Goal: Task Accomplishment & Management: Use online tool/utility

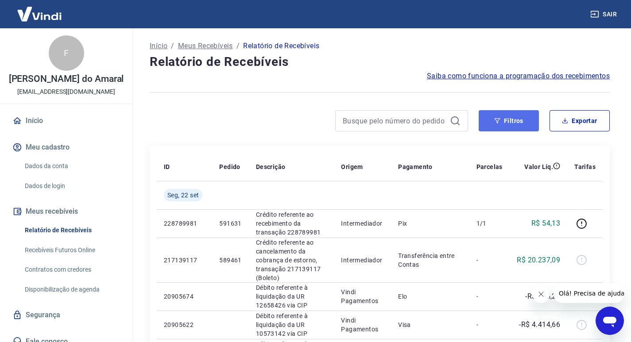
click at [516, 118] on button "Filtros" at bounding box center [509, 120] width 60 height 21
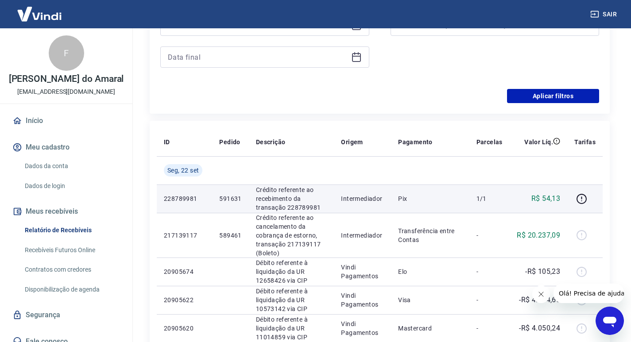
scroll to position [177, 0]
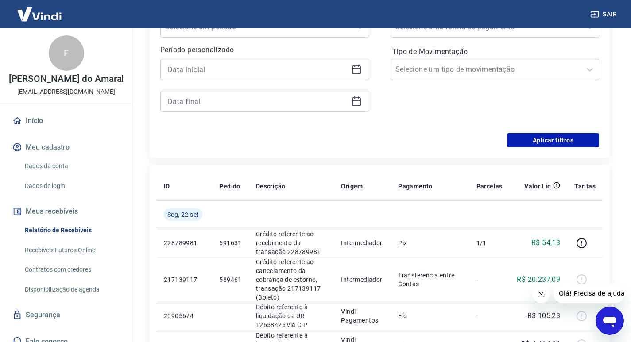
click at [357, 70] on icon at bounding box center [356, 69] width 11 height 11
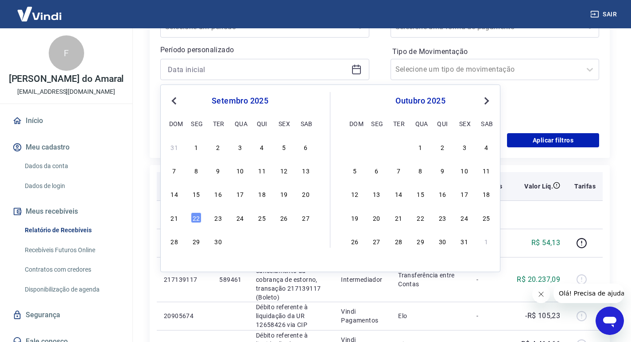
drag, startPoint x: 307, startPoint y: 194, endPoint x: 291, endPoint y: 200, distance: 17.5
click at [307, 193] on div "20" at bounding box center [306, 194] width 11 height 11
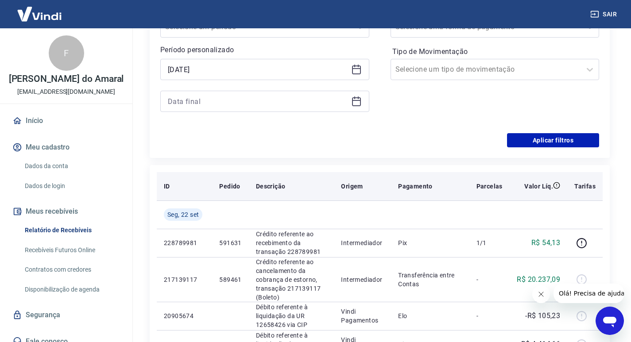
type input "[DATE]"
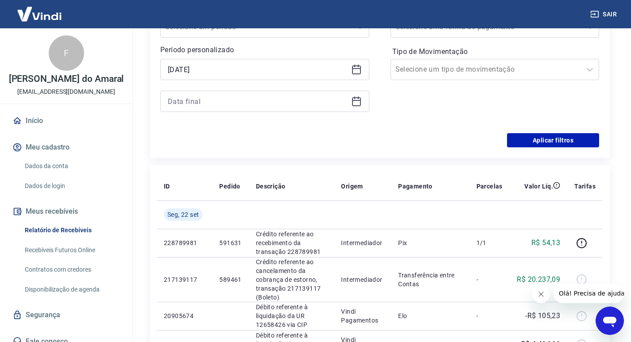
click at [362, 101] on div at bounding box center [264, 101] width 209 height 21
click at [356, 100] on icon at bounding box center [356, 101] width 11 height 11
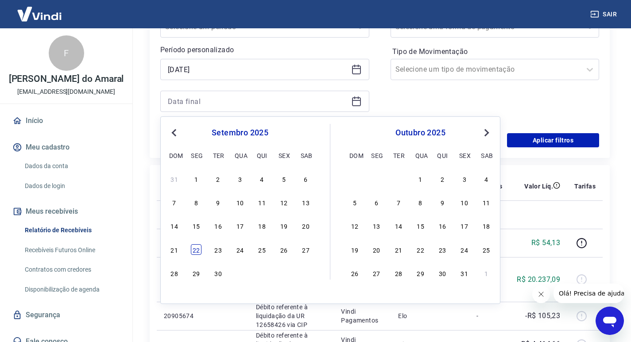
click at [196, 254] on div "22" at bounding box center [196, 249] width 11 height 11
type input "[DATE]"
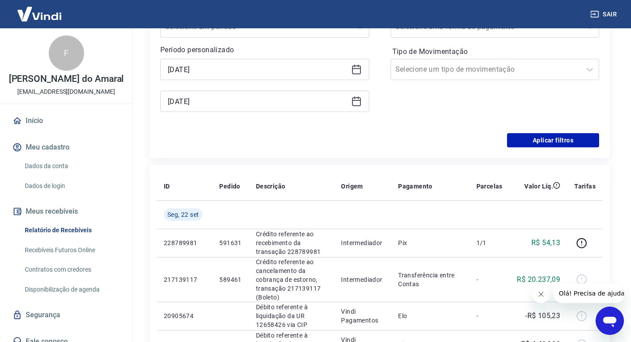
scroll to position [44, 0]
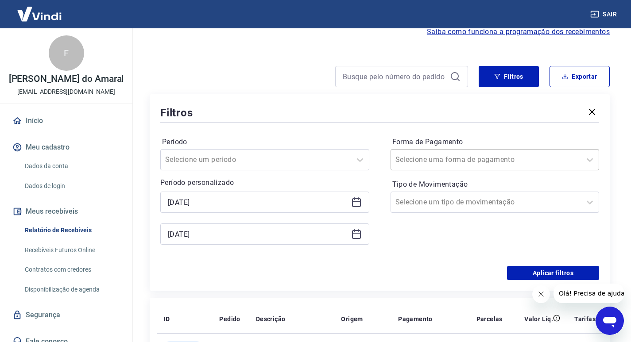
click at [475, 161] on input "Forma de Pagamento" at bounding box center [439, 160] width 89 height 11
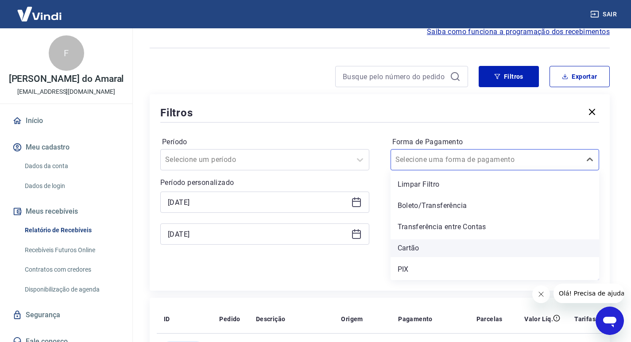
click at [414, 248] on div "Cartão" at bounding box center [495, 249] width 209 height 18
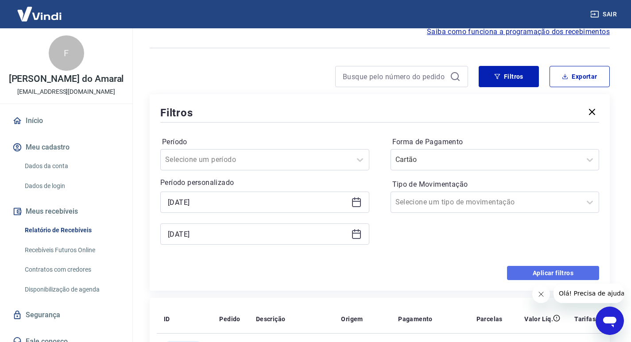
click at [546, 273] on button "Aplicar filtros" at bounding box center [553, 273] width 92 height 14
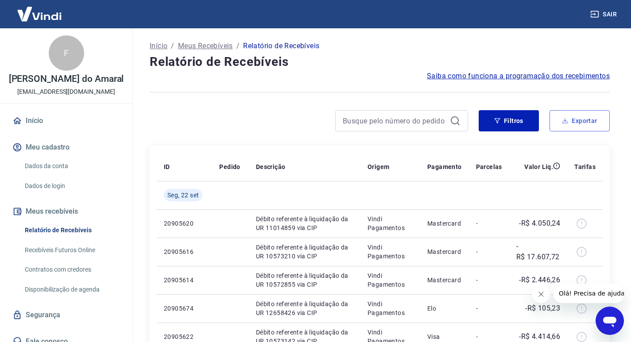
click at [583, 123] on button "Exportar" at bounding box center [579, 120] width 60 height 21
type input "[DATE]"
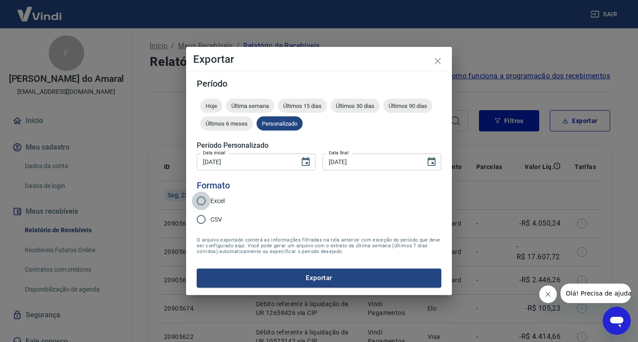
click at [201, 203] on input "Excel" at bounding box center [201, 201] width 19 height 19
radio input "true"
click at [281, 276] on button "Exportar" at bounding box center [319, 278] width 244 height 19
